Goal: Transaction & Acquisition: Purchase product/service

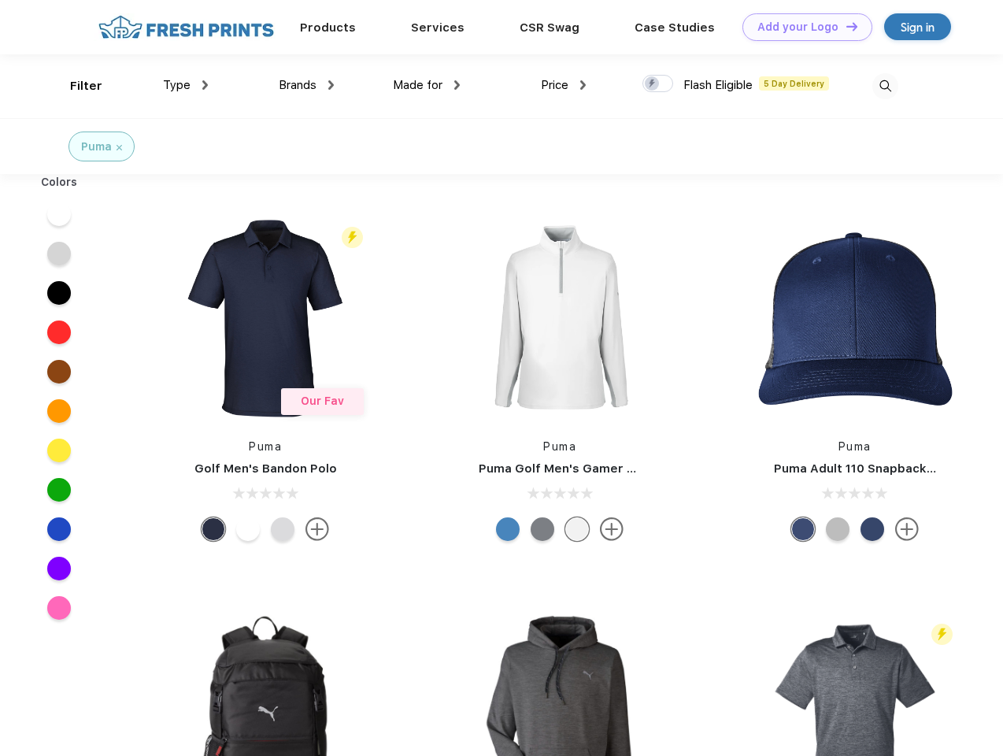
click at [802, 27] on link "Add your Logo Design Tool" at bounding box center [807, 27] width 130 height 28
click at [0, 0] on div "Design Tool" at bounding box center [0, 0] width 0 height 0
click at [845, 26] on link "Add your Logo Design Tool" at bounding box center [807, 27] width 130 height 28
click at [76, 86] on div "Filter" at bounding box center [86, 86] width 32 height 18
click at [186, 85] on span "Type" at bounding box center [177, 85] width 28 height 14
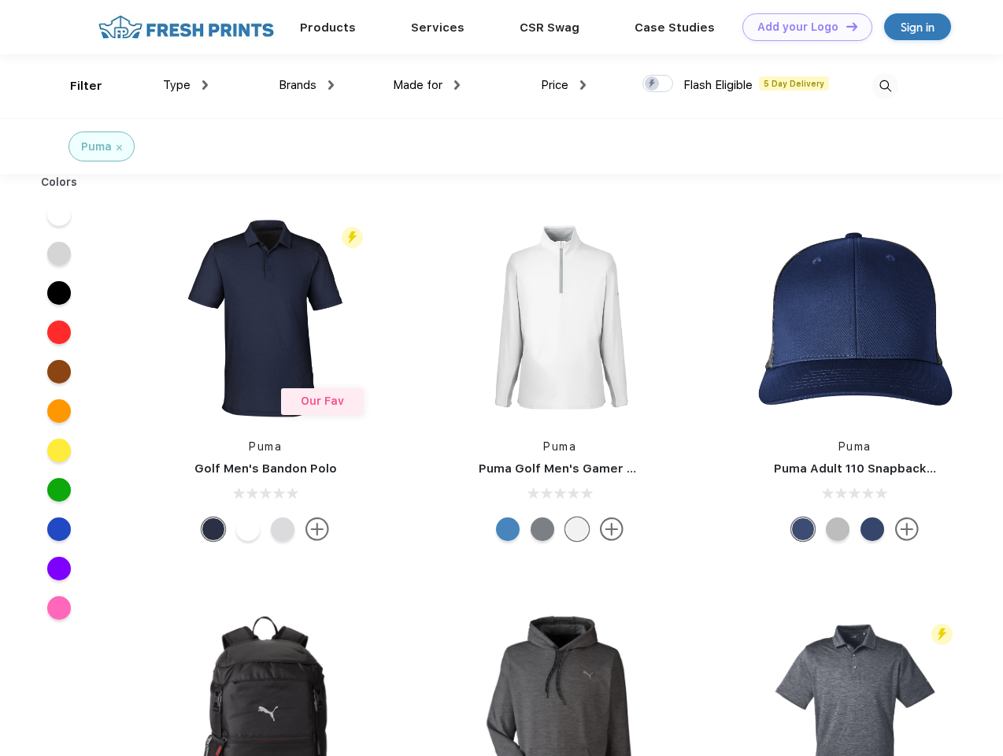
click at [306, 85] on span "Brands" at bounding box center [298, 85] width 38 height 14
click at [427, 85] on span "Made for" at bounding box center [418, 85] width 50 height 14
click at [564, 85] on span "Price" at bounding box center [555, 85] width 28 height 14
click at [658, 84] on div at bounding box center [657, 83] width 31 height 17
click at [653, 84] on input "checkbox" at bounding box center [647, 79] width 10 height 10
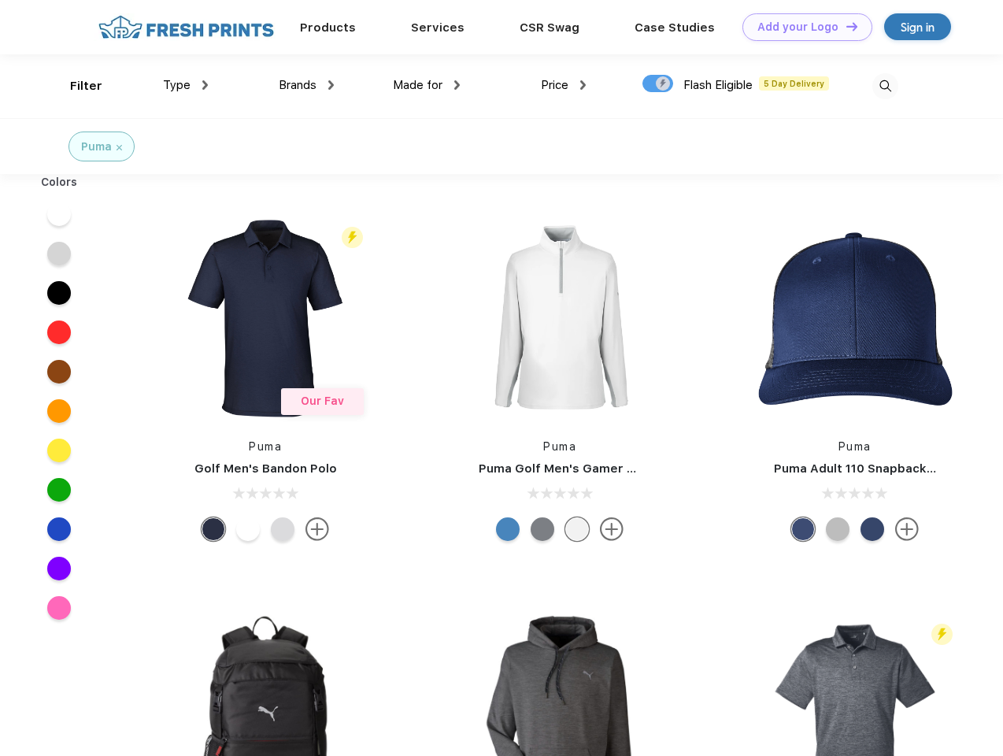
click at [885, 86] on img at bounding box center [885, 86] width 26 height 26
